Goal: Information Seeking & Learning: Learn about a topic

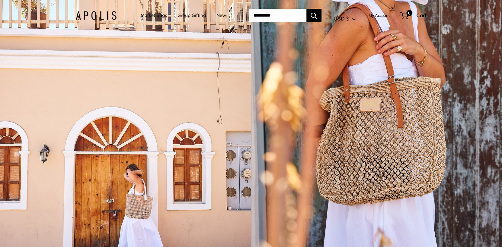
click at [93, 15] on img at bounding box center [96, 15] width 41 height 9
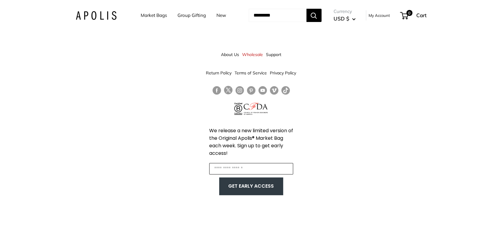
click at [227, 166] on input "Enter your email" at bounding box center [251, 168] width 84 height 11
type input "**********"
click at [244, 184] on button "GET EARLY ACCESS" at bounding box center [251, 186] width 52 height 11
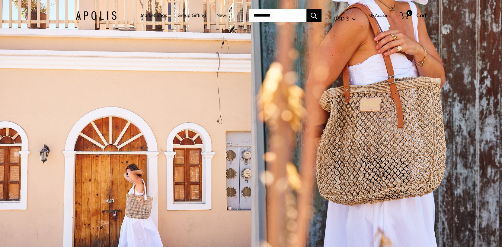
click at [355, 19] on button "USD $" at bounding box center [344, 19] width 22 height 10
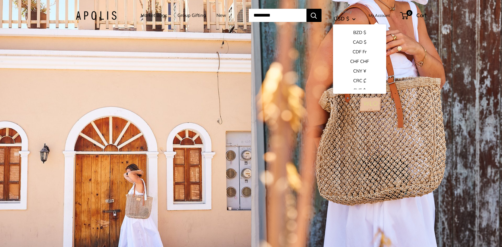
scroll to position [196, 0]
click at [358, 40] on button "CNY ¥" at bounding box center [359, 41] width 53 height 10
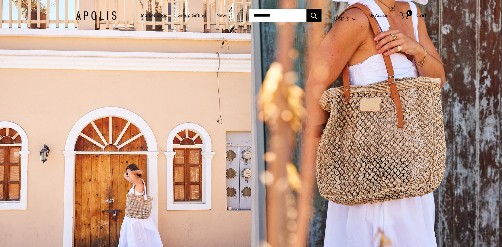
click at [216, 15] on link "New" at bounding box center [221, 15] width 10 height 8
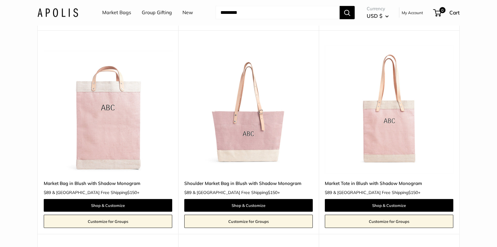
scroll to position [1720, 0]
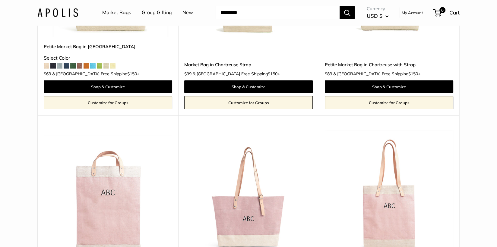
click at [52, 14] on img at bounding box center [57, 12] width 41 height 9
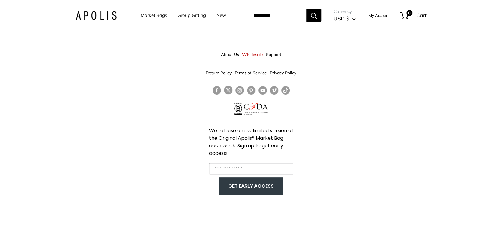
click at [225, 53] on link "About Us" at bounding box center [230, 54] width 18 height 11
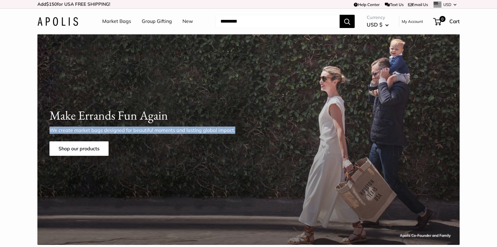
drag, startPoint x: 50, startPoint y: 128, endPoint x: 253, endPoint y: 125, distance: 202.8
click at [253, 125] on div "Make Errands Fun Again We create market bags designed for beautiful moments and…" at bounding box center [248, 131] width 422 height 49
copy p "We create market bags designed for beautiful moments and lasting global impact."
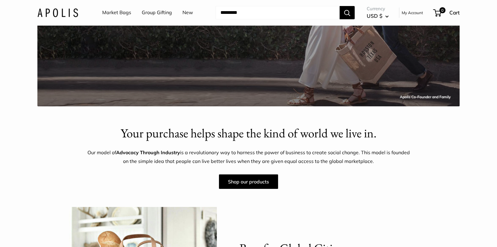
scroll to position [151, 0]
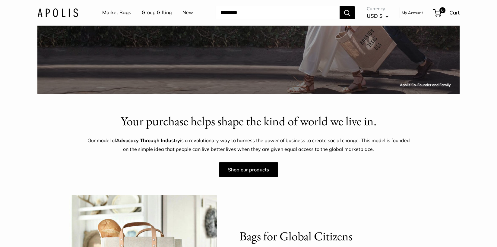
drag, startPoint x: 87, startPoint y: 140, endPoint x: 390, endPoint y: 147, distance: 304.0
click at [390, 147] on div "Your purchase helps shape the kind of world we live in. Our model of Advocacy T…" at bounding box center [248, 145] width 347 height 65
copy p "Our model of Advocacy Through Industry is a revolutionary way to harness the po…"
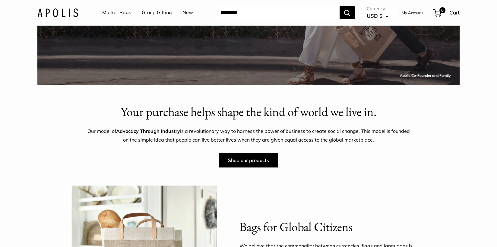
scroll to position [241, 0]
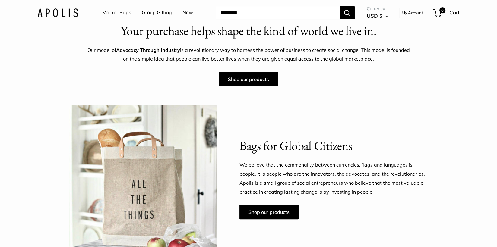
copy p "Our model of Advocacy Through Industry is a revolutionary way to harness the po…"
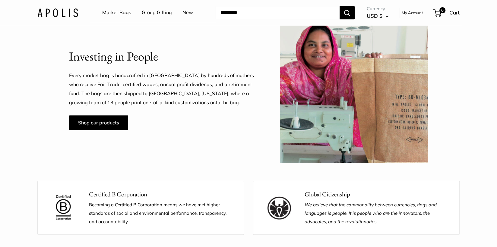
scroll to position [483, 0]
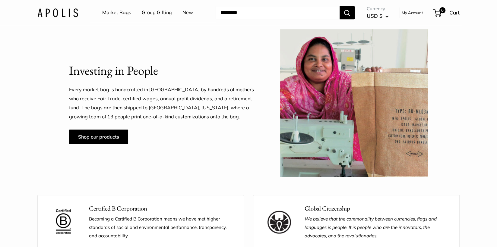
drag, startPoint x: 34, startPoint y: 4, endPoint x: 53, endPoint y: 16, distance: 22.7
click at [53, 16] on div "Market Bags Group Gifting New Need help? Text Us: 20919 hello@apolisglobal.com …" at bounding box center [248, 12] width 447 height 19
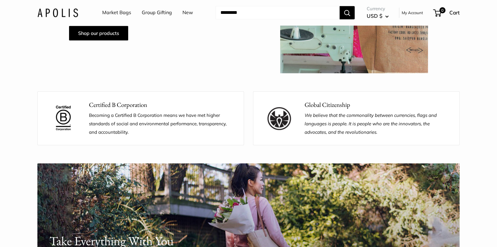
scroll to position [543, 0]
